Goal: Task Accomplishment & Management: Manage account settings

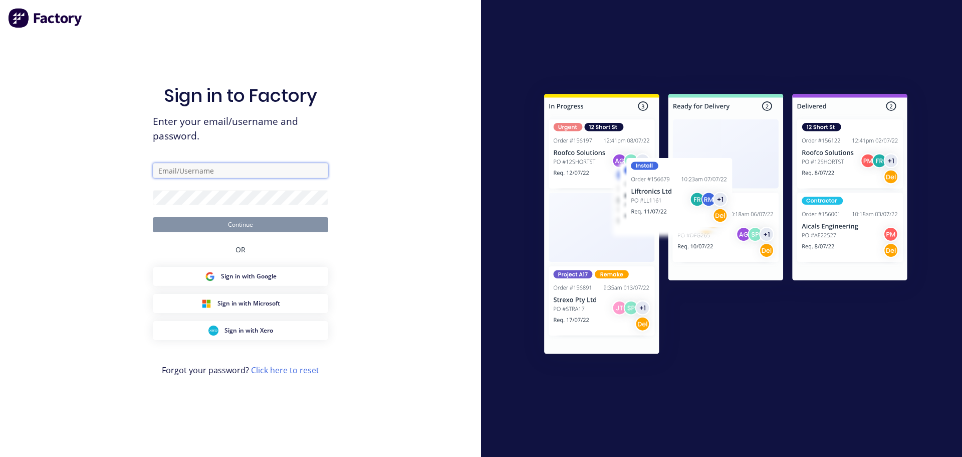
click at [179, 172] on input "text" at bounding box center [240, 170] width 175 height 15
type input "[PERSON_NAME][EMAIL_ADDRESS][DOMAIN_NAME]"
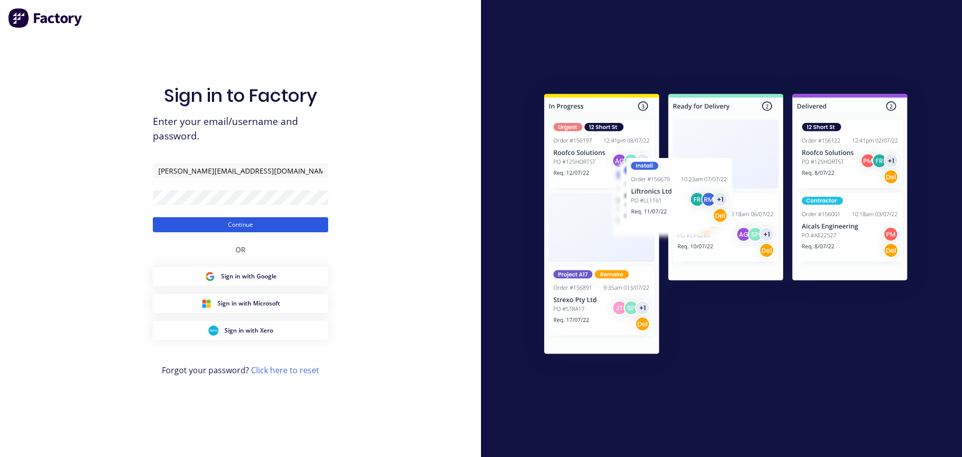
click at [242, 225] on button "Continue" at bounding box center [240, 224] width 175 height 15
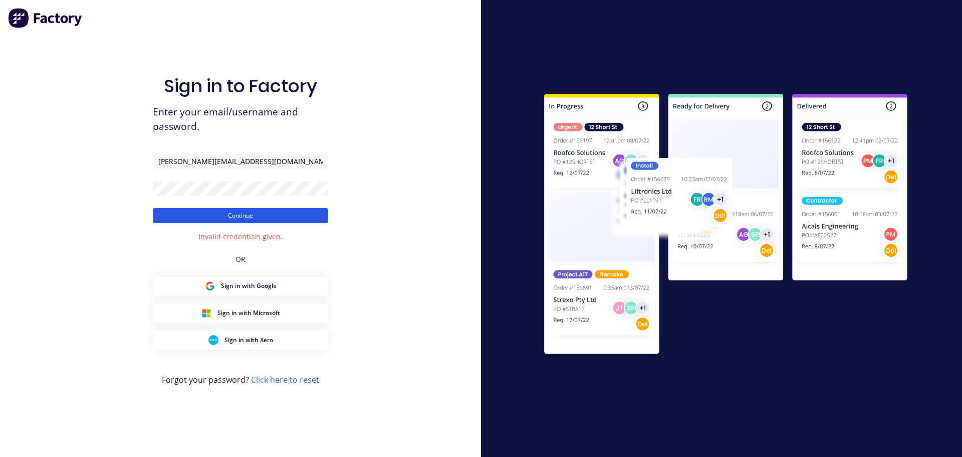
click at [216, 217] on button "Continue" at bounding box center [240, 215] width 175 height 15
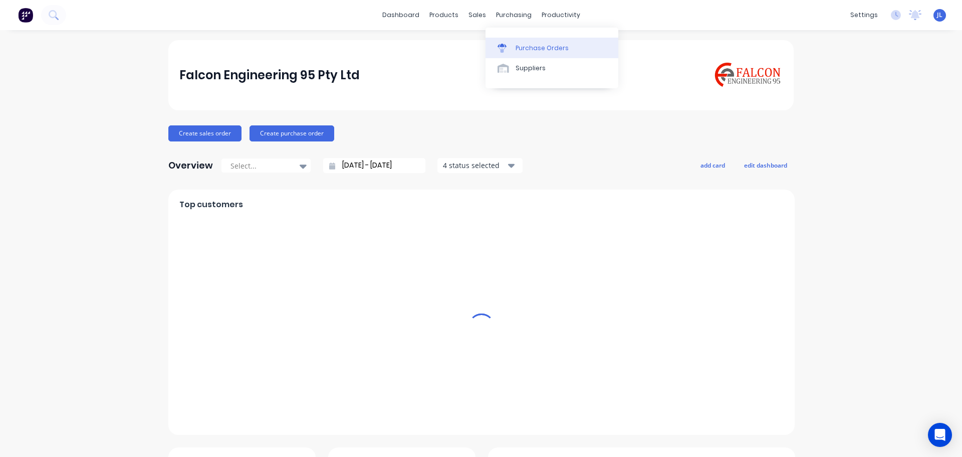
click at [533, 47] on div "Purchase Orders" at bounding box center [542, 48] width 53 height 9
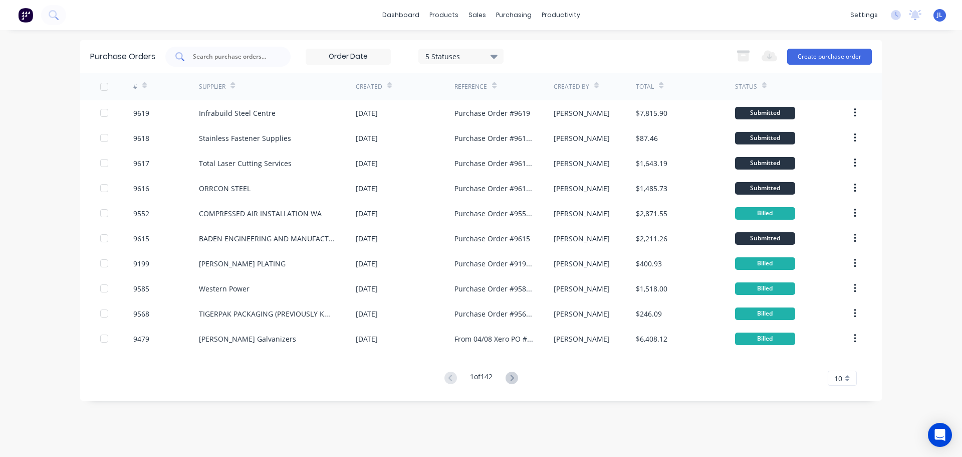
click at [248, 60] on input "text" at bounding box center [233, 57] width 83 height 10
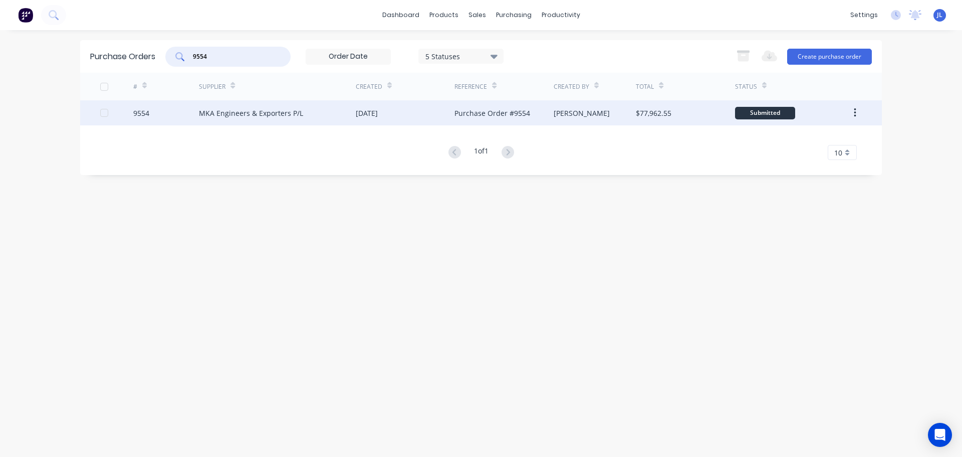
type input "9554"
click at [241, 117] on div "MKA Engineers & Exporters P/L" at bounding box center [251, 113] width 104 height 11
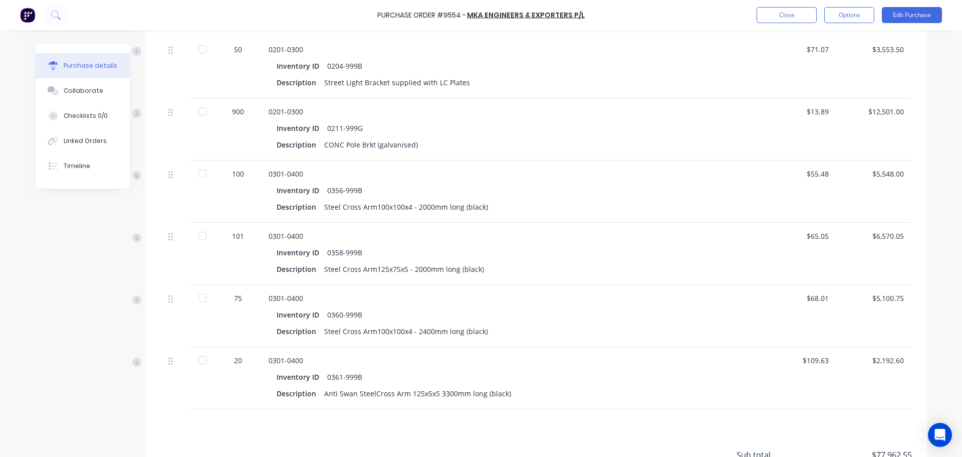
scroll to position [1118, 0]
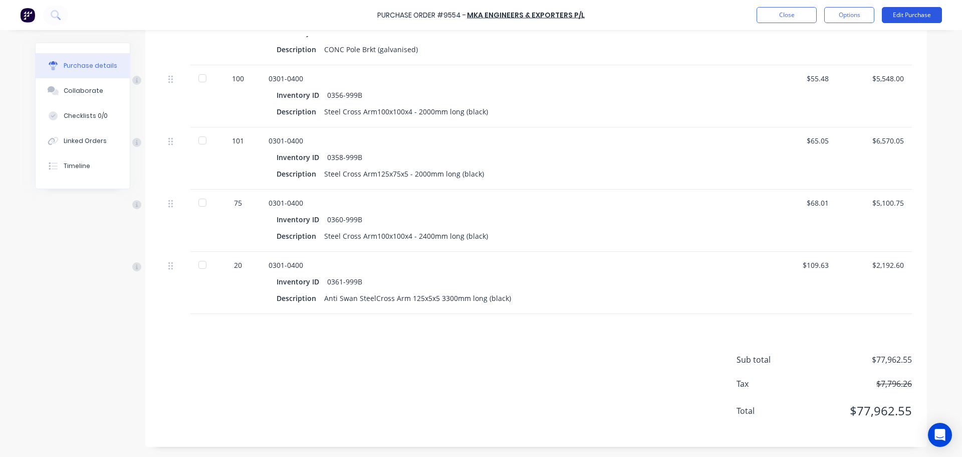
click at [910, 13] on button "Edit Purchase" at bounding box center [912, 15] width 60 height 16
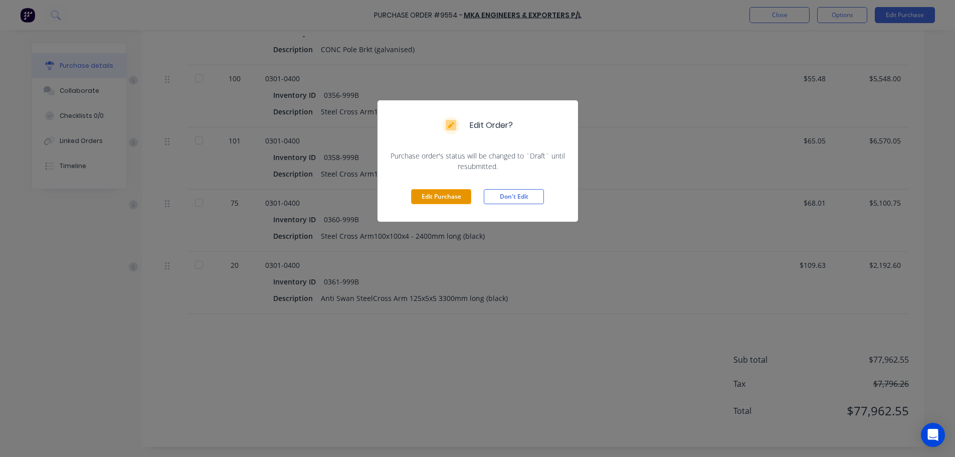
click at [434, 193] on button "Edit Purchase" at bounding box center [441, 196] width 60 height 15
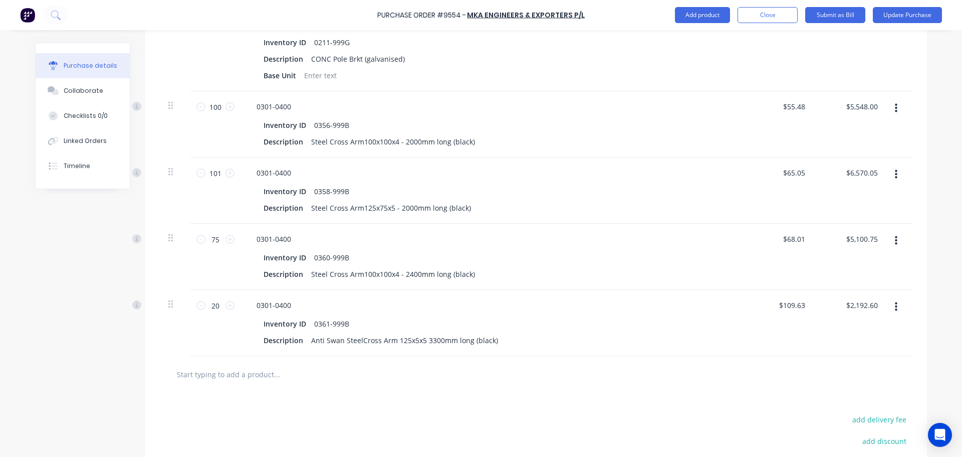
scroll to position [1332, 0]
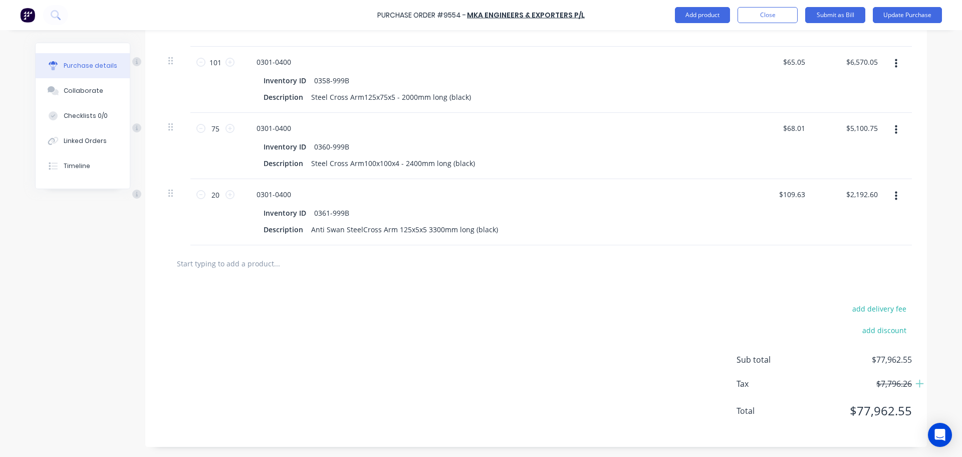
drag, startPoint x: 220, startPoint y: 256, endPoint x: 219, endPoint y: 261, distance: 5.2
click at [220, 258] on input "text" at bounding box center [276, 263] width 200 height 20
click at [218, 262] on input "text" at bounding box center [276, 263] width 200 height 20
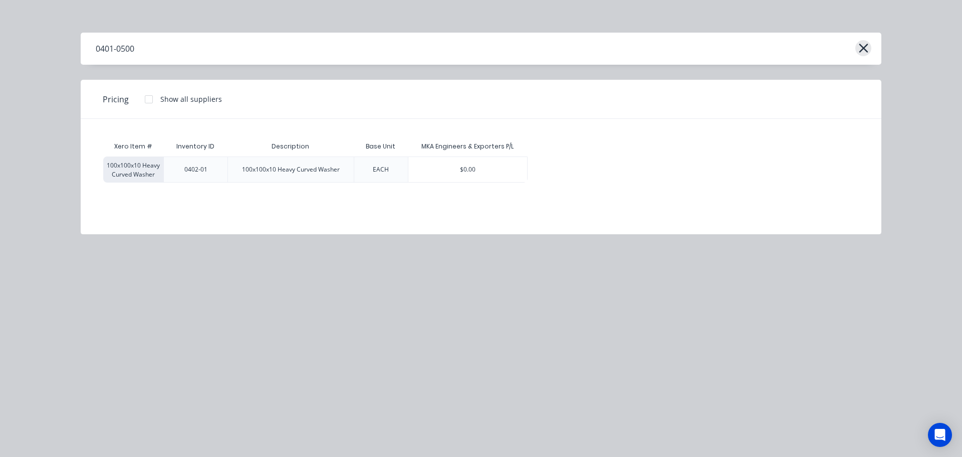
click at [865, 44] on icon "button" at bounding box center [864, 48] width 11 height 14
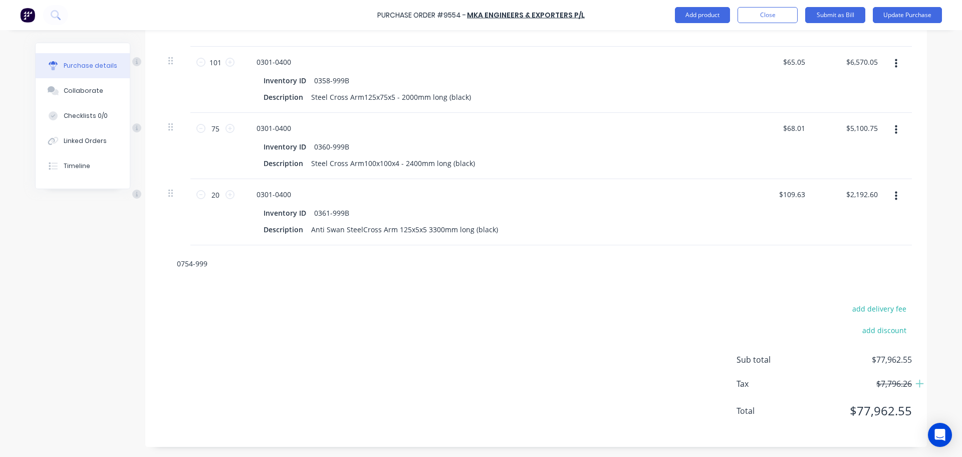
click at [213, 268] on input "0754-999" at bounding box center [276, 263] width 200 height 20
click at [205, 263] on input "0754-999" at bounding box center [276, 263] width 200 height 20
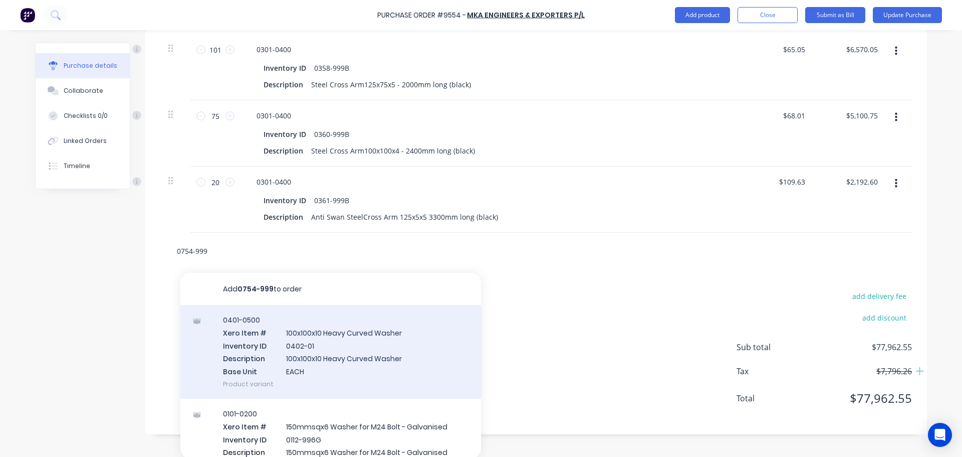
scroll to position [1346, 0]
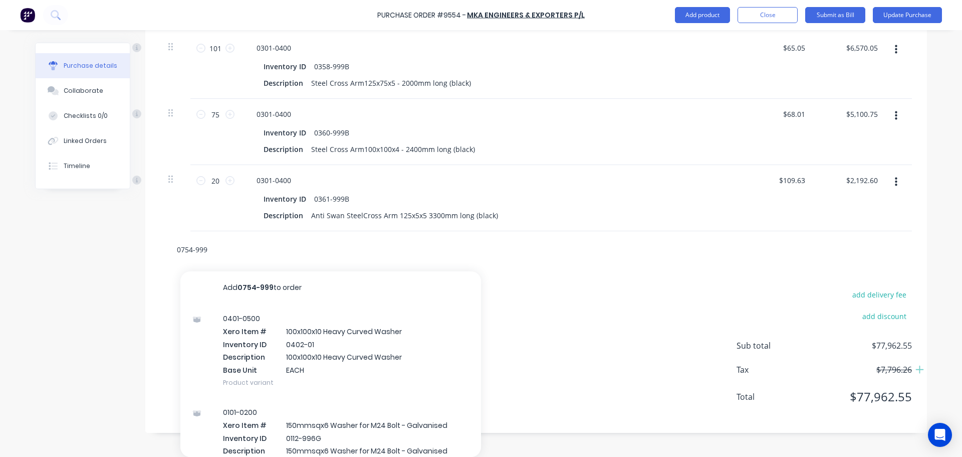
click at [214, 251] on input "0754-999" at bounding box center [276, 249] width 200 height 20
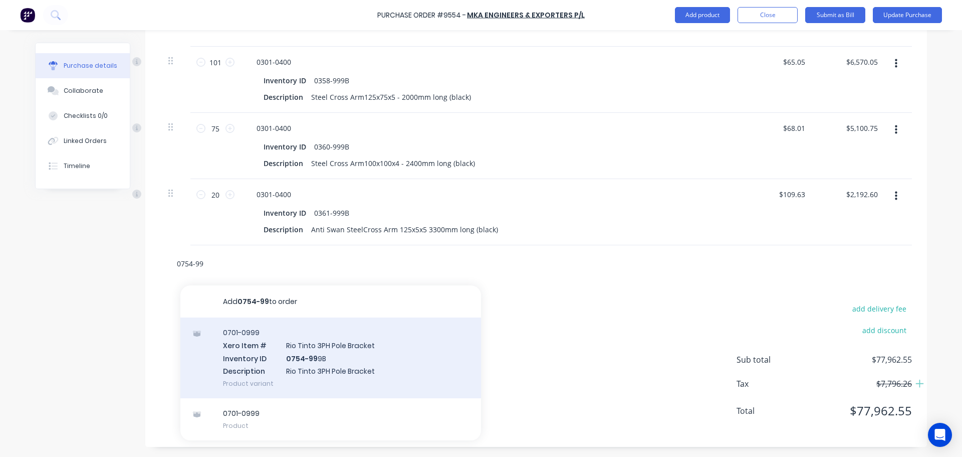
type input "0754-99"
click at [316, 365] on div "0701-0999 Xero Item # Rio Tinto 3PH Pole Bracket Inventory ID 0754-99 9B Descri…" at bounding box center [330, 357] width 301 height 81
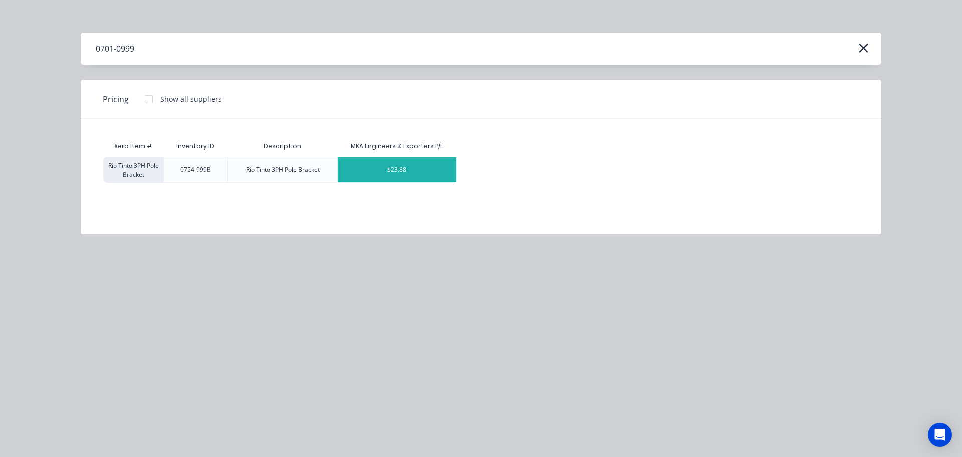
click at [406, 168] on div "$23.88" at bounding box center [397, 169] width 119 height 25
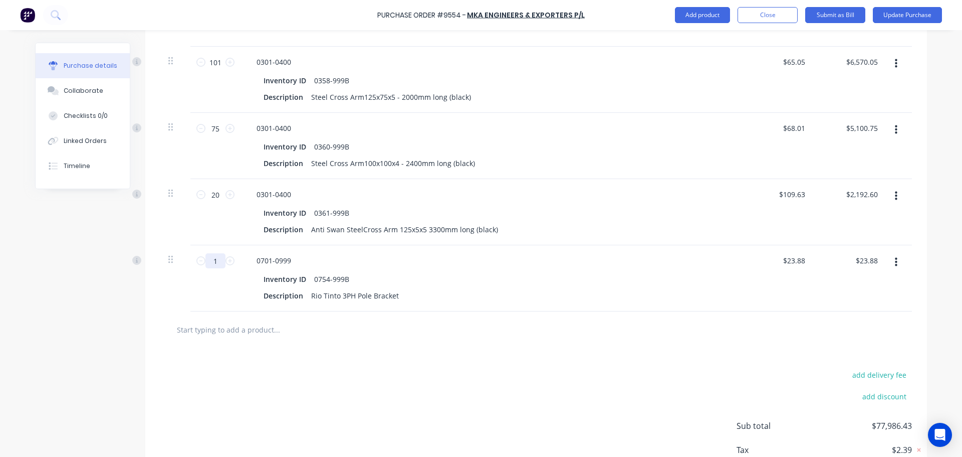
click at [214, 260] on input "1" at bounding box center [215, 260] width 20 height 15
type input "10"
type input "$238.80"
type input "100"
type input "$2,388.00"
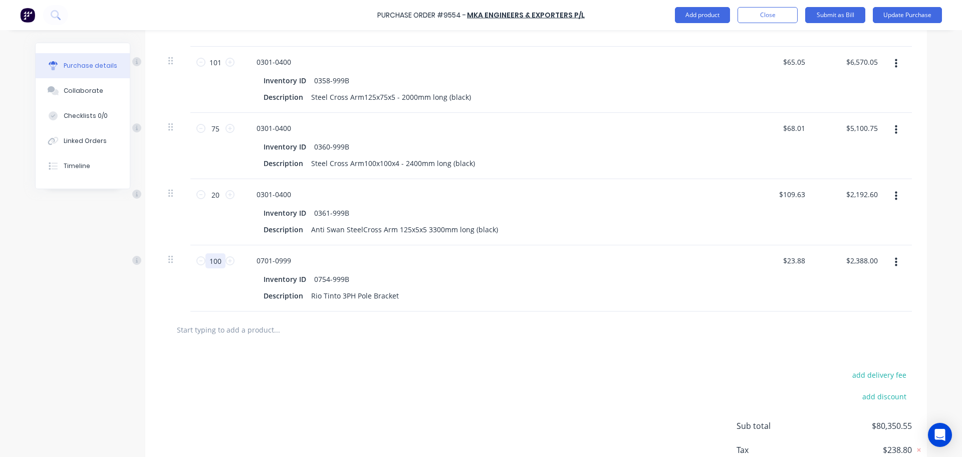
type input "100"
click at [895, 259] on icon "button" at bounding box center [896, 262] width 3 height 9
click at [862, 327] on button "Exclude from tax" at bounding box center [865, 329] width 85 height 20
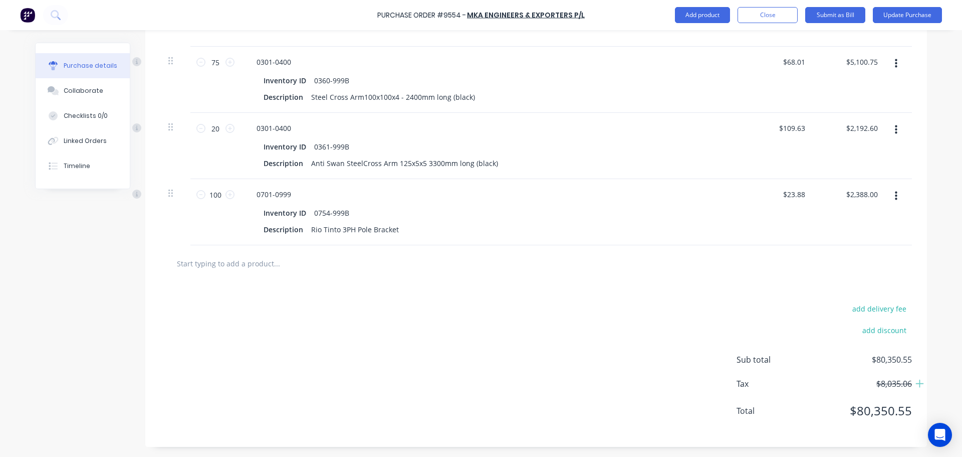
scroll to position [1048, 0]
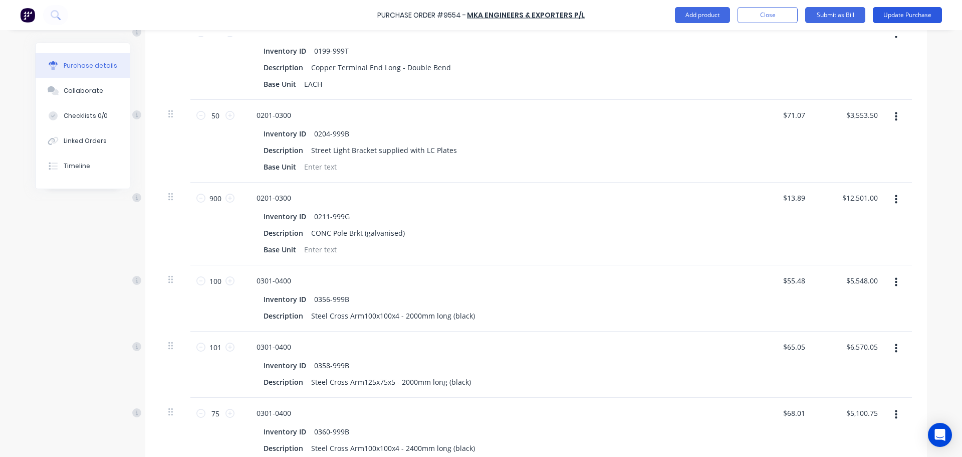
click at [916, 14] on button "Update Purchase" at bounding box center [907, 15] width 69 height 16
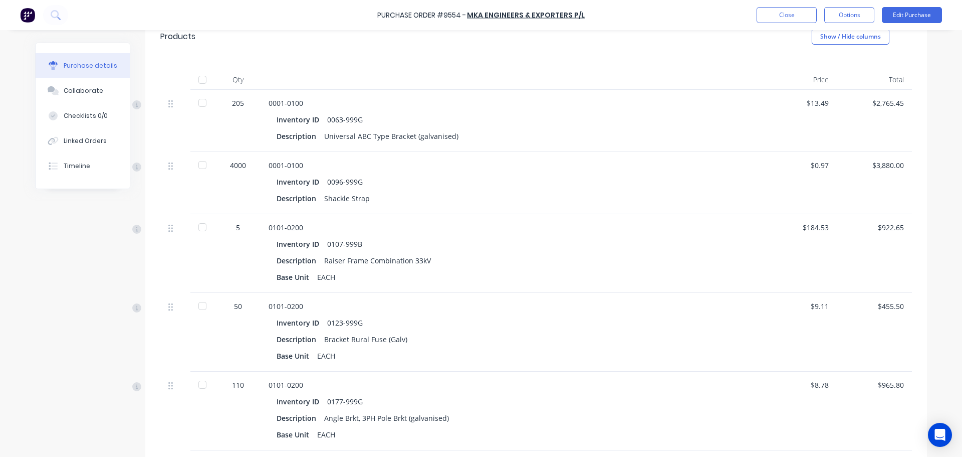
scroll to position [0, 0]
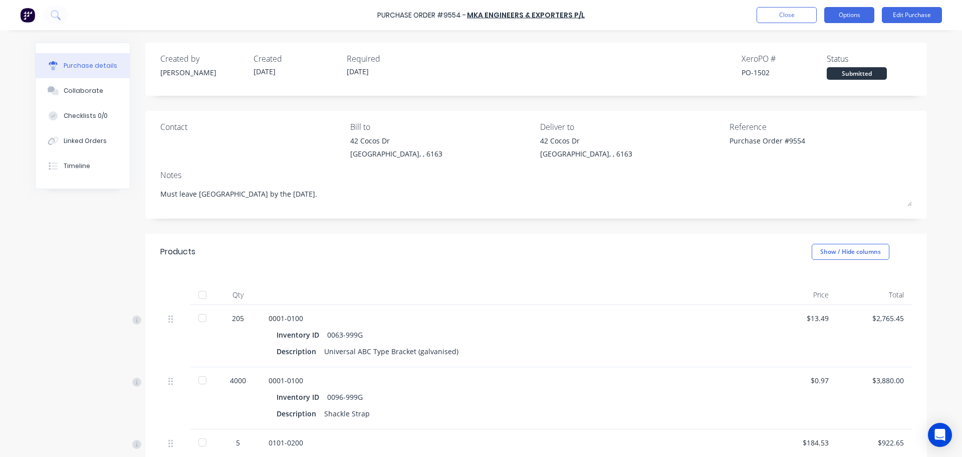
click at [859, 15] on button "Options" at bounding box center [849, 15] width 50 height 16
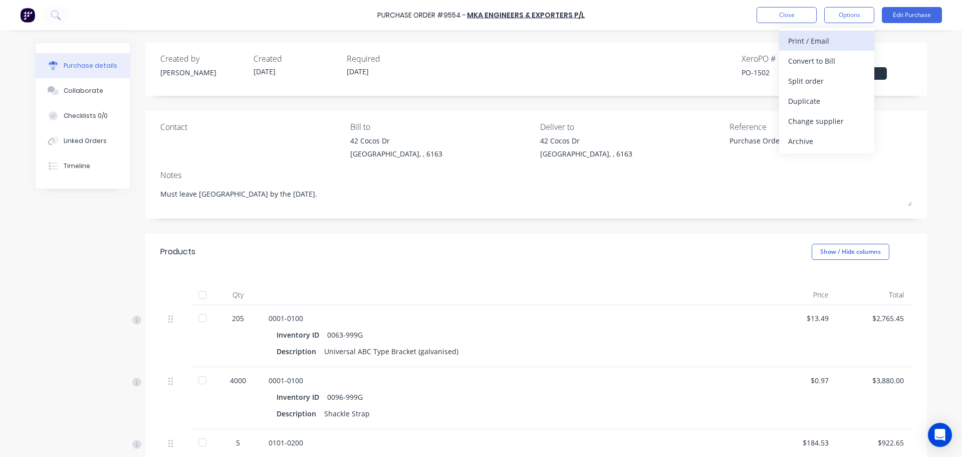
click at [829, 42] on div "Print / Email" at bounding box center [826, 41] width 77 height 15
click at [918, 2] on div "Purchase Order #9554 - MKA Engineers & Exporters P/L Close Options Edit Purchase" at bounding box center [481, 15] width 962 height 30
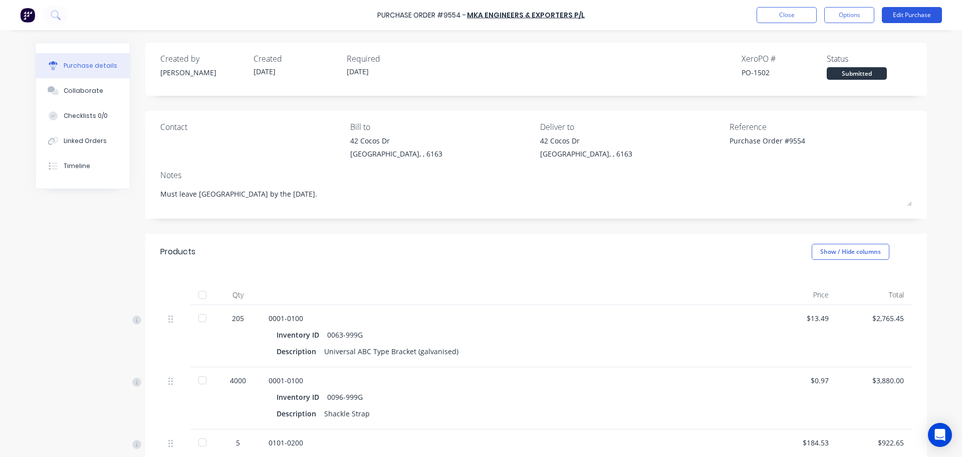
click at [912, 11] on button "Edit Purchase" at bounding box center [912, 15] width 60 height 16
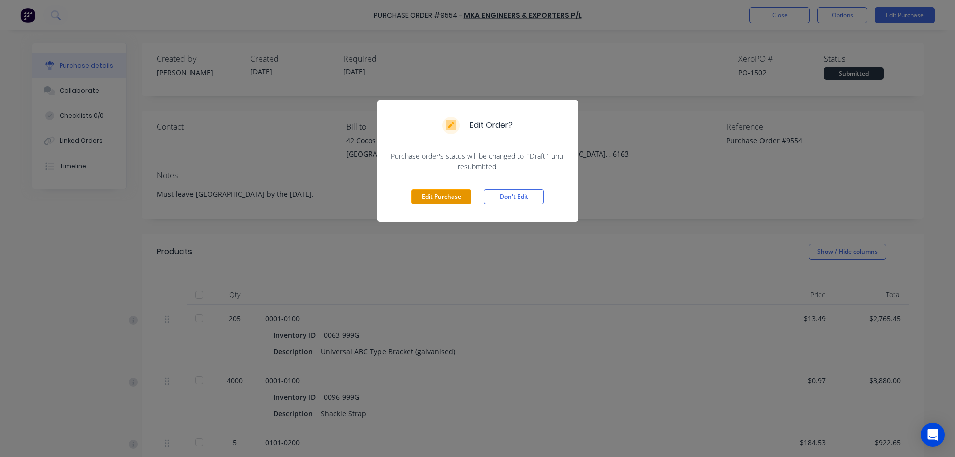
click at [433, 191] on button "Edit Purchase" at bounding box center [441, 196] width 60 height 15
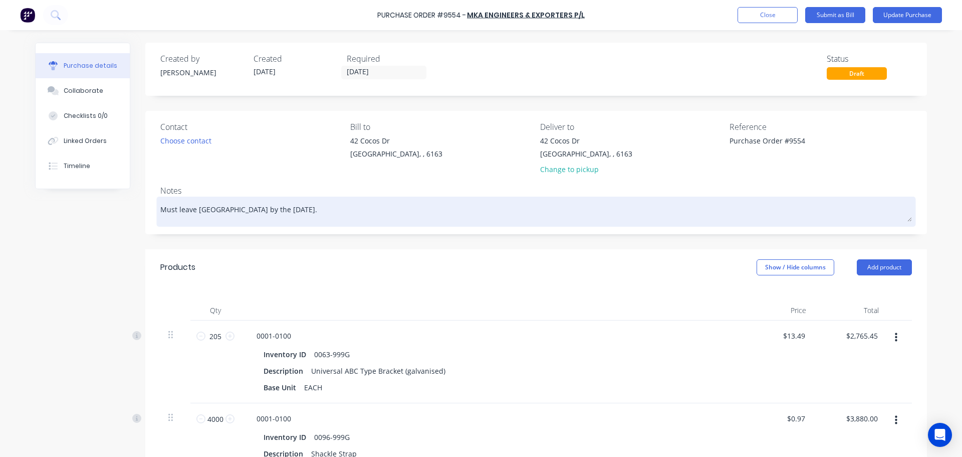
click at [273, 209] on textarea "Must leave [GEOGRAPHIC_DATA] by the [DATE]." at bounding box center [536, 210] width 752 height 23
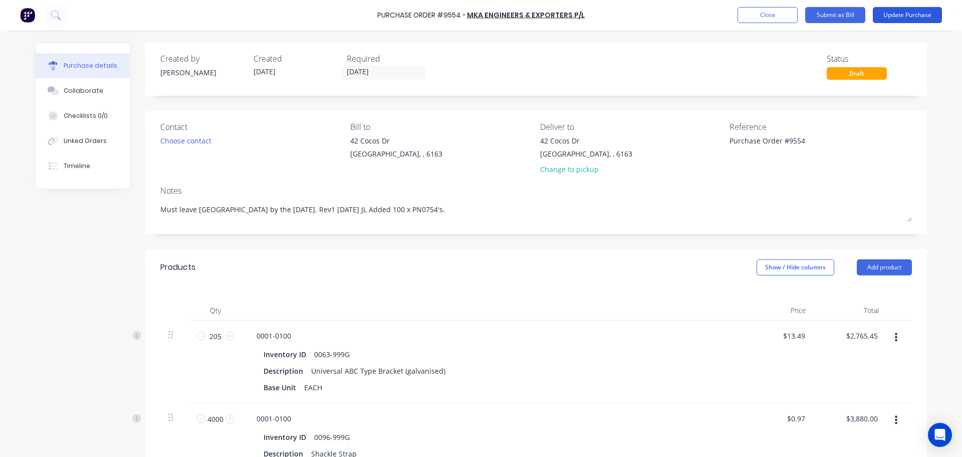
type textarea "Must leave [GEOGRAPHIC_DATA] by the [DATE]. Rev1 [DATE] JL Added 100 x PN0754's."
click at [901, 13] on button "Update Purchase" at bounding box center [907, 15] width 69 height 16
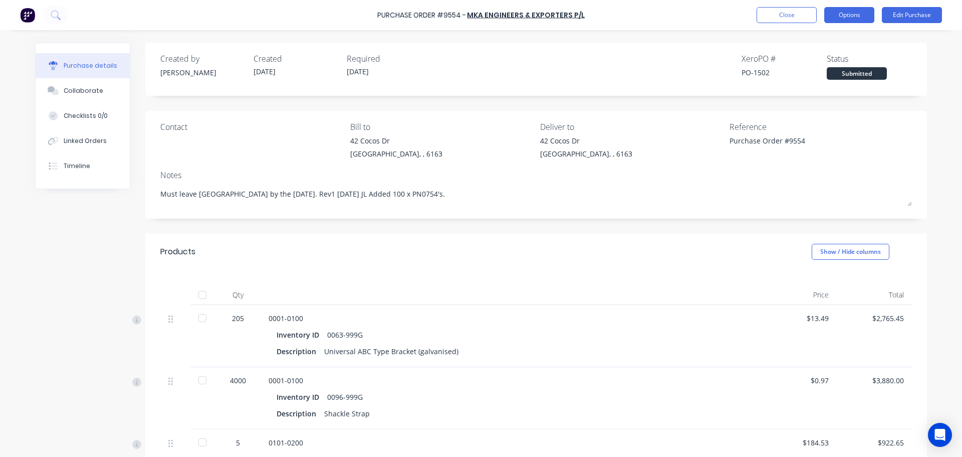
click at [858, 14] on button "Options" at bounding box center [849, 15] width 50 height 16
click at [816, 57] on div "With pricing" at bounding box center [826, 61] width 77 height 15
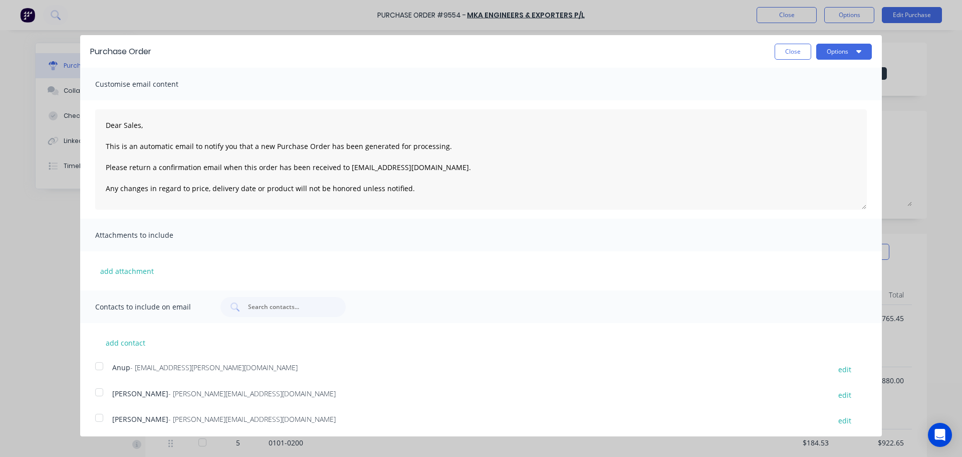
drag, startPoint x: 96, startPoint y: 364, endPoint x: 95, endPoint y: 377, distance: 13.5
click at [96, 365] on div at bounding box center [99, 366] width 20 height 20
click at [95, 386] on div at bounding box center [99, 392] width 20 height 20
click at [99, 414] on div at bounding box center [99, 417] width 20 height 20
click at [835, 48] on button "Options" at bounding box center [844, 52] width 56 height 16
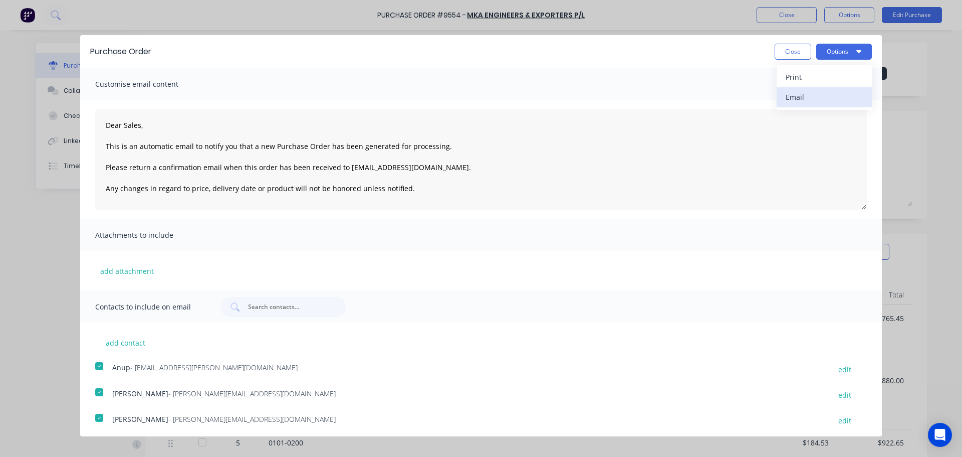
click at [801, 102] on div "Email" at bounding box center [824, 97] width 77 height 15
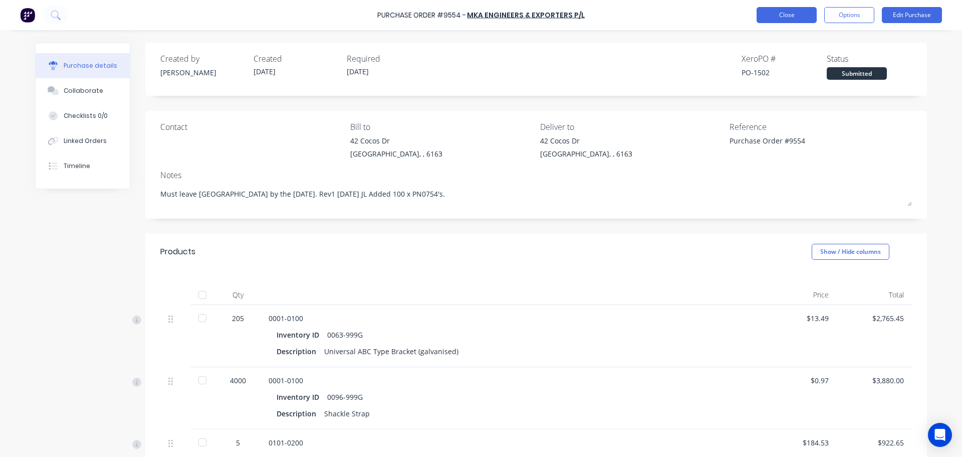
click at [799, 12] on button "Close" at bounding box center [787, 15] width 60 height 16
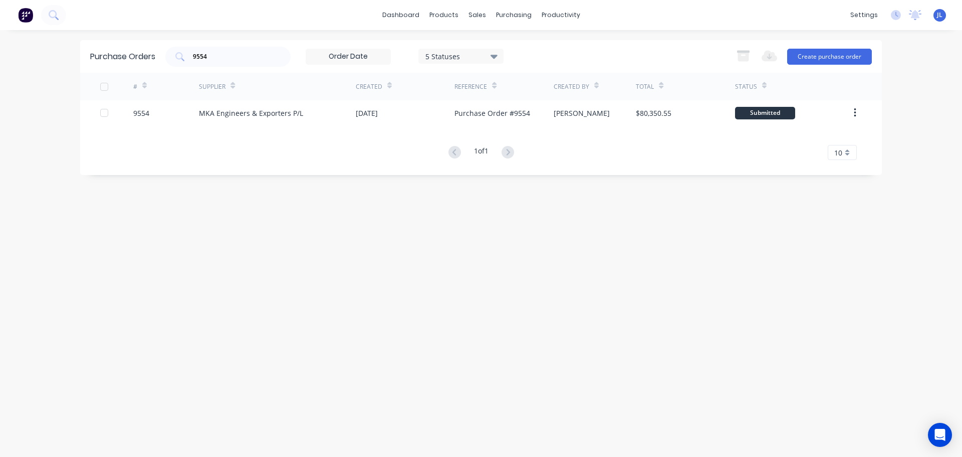
click at [946, 13] on div "settings No new notifications [PERSON_NAME] all as read You have no notificatio…" at bounding box center [904, 15] width 117 height 15
click at [941, 15] on span "JL" at bounding box center [940, 15] width 6 height 9
click at [875, 128] on button "Sign out" at bounding box center [876, 126] width 133 height 20
